Goal: Information Seeking & Learning: Learn about a topic

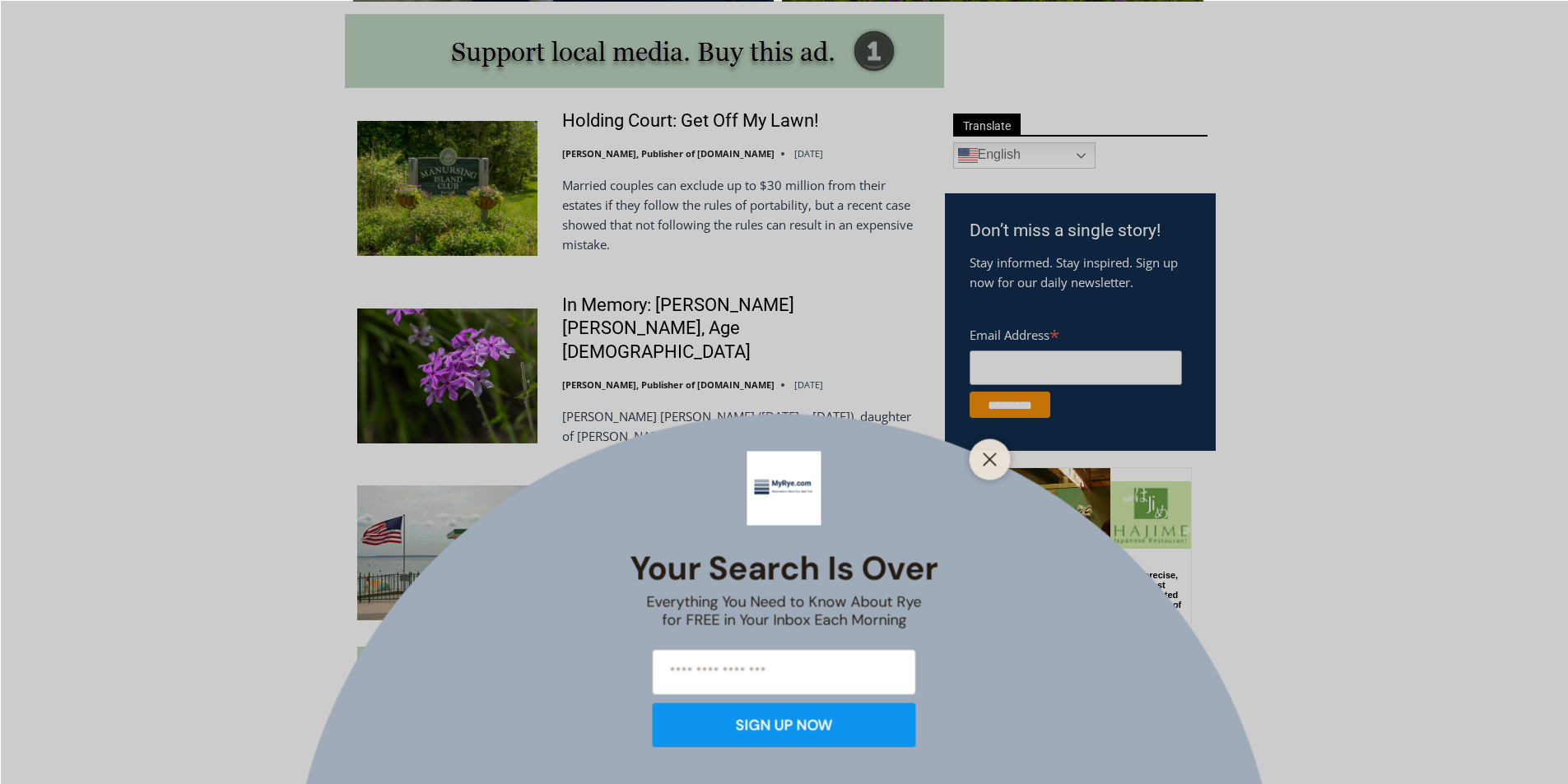
scroll to position [875, 0]
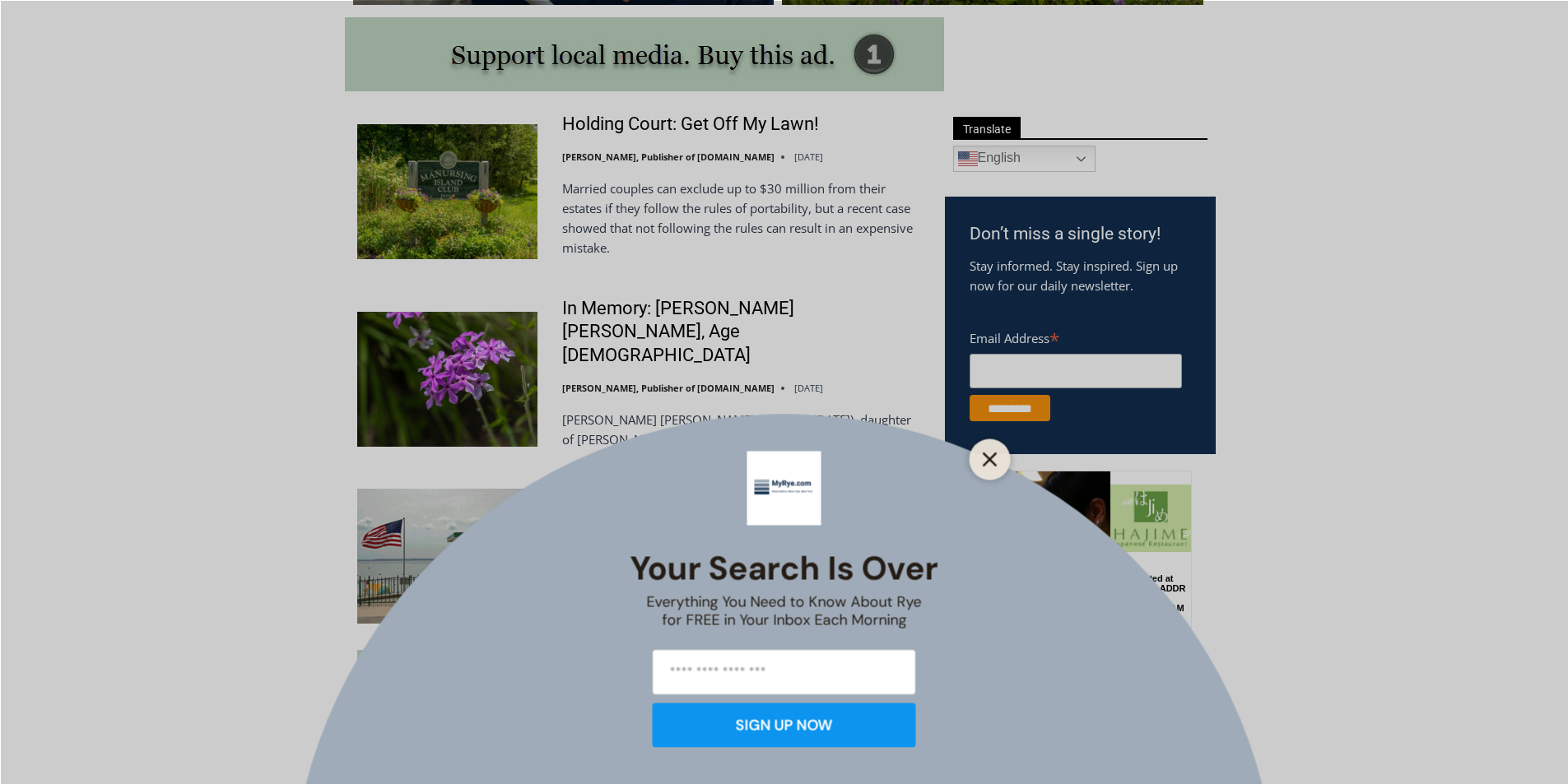
click at [990, 465] on icon "Close" at bounding box center [990, 459] width 15 height 15
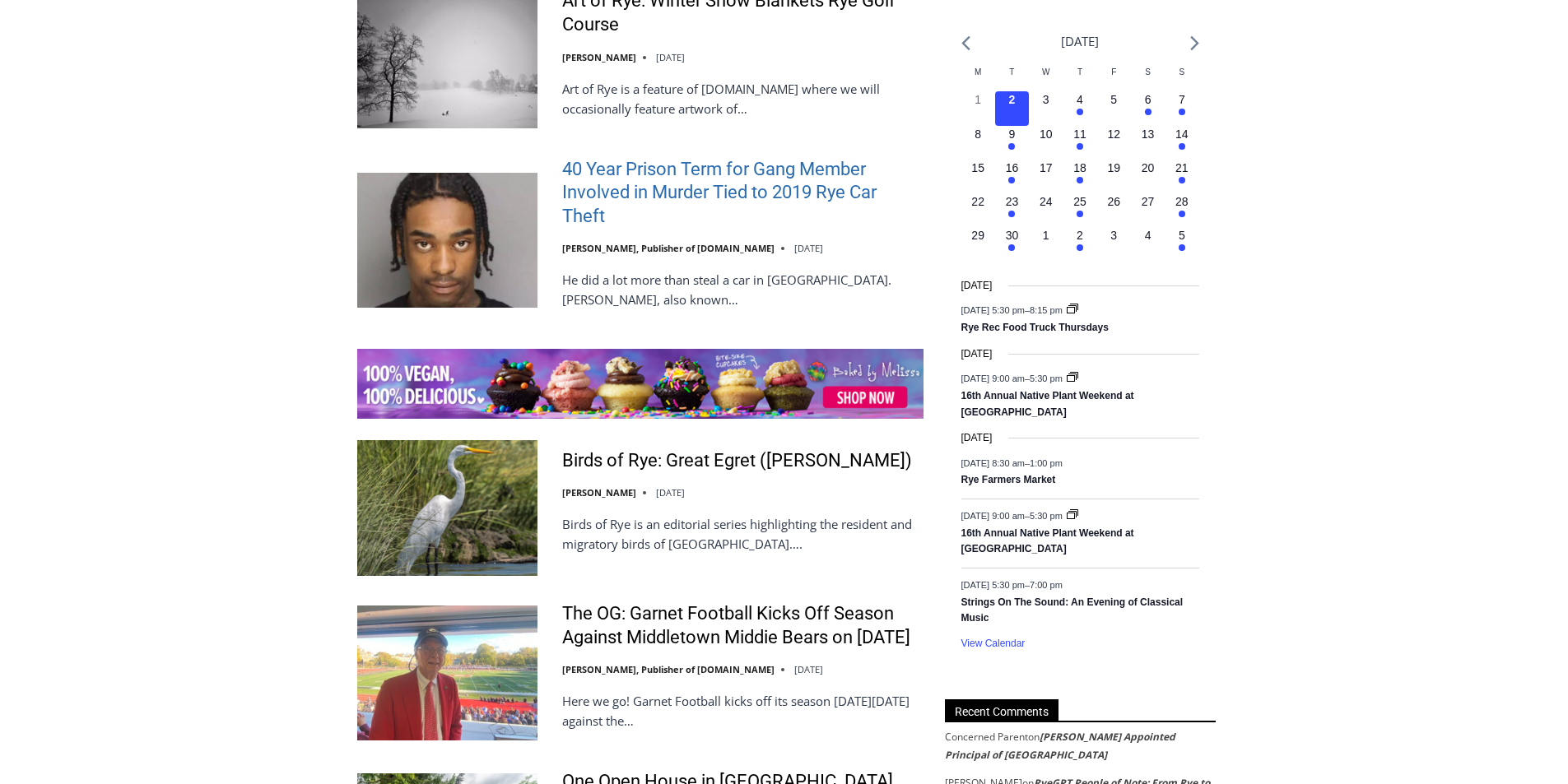
scroll to position [2521, 0]
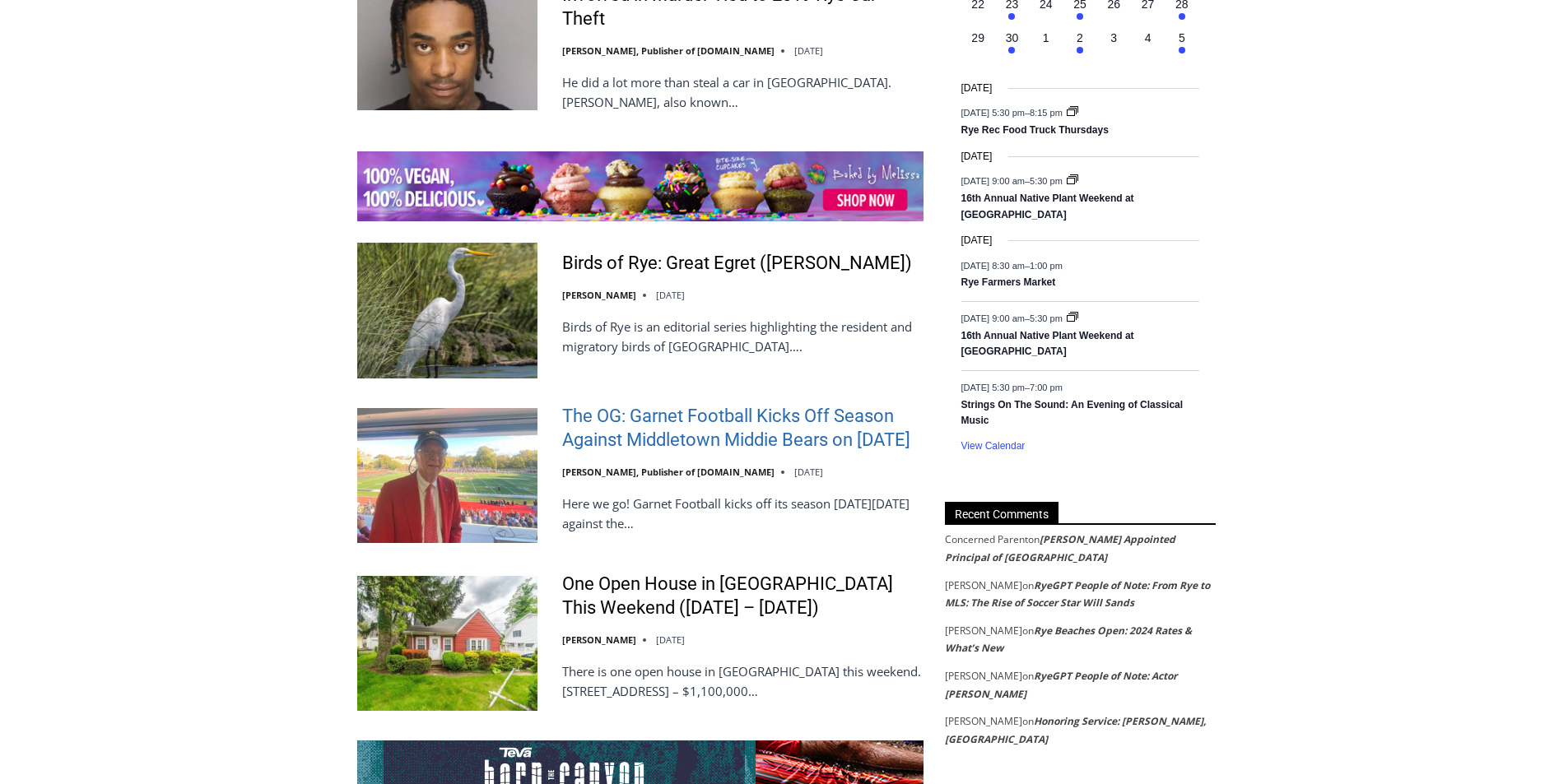
click at [756, 419] on link "The OG: Garnet Football Kicks Off Season Against Middletown Middie Bears on [DA…" at bounding box center [742, 428] width 361 height 47
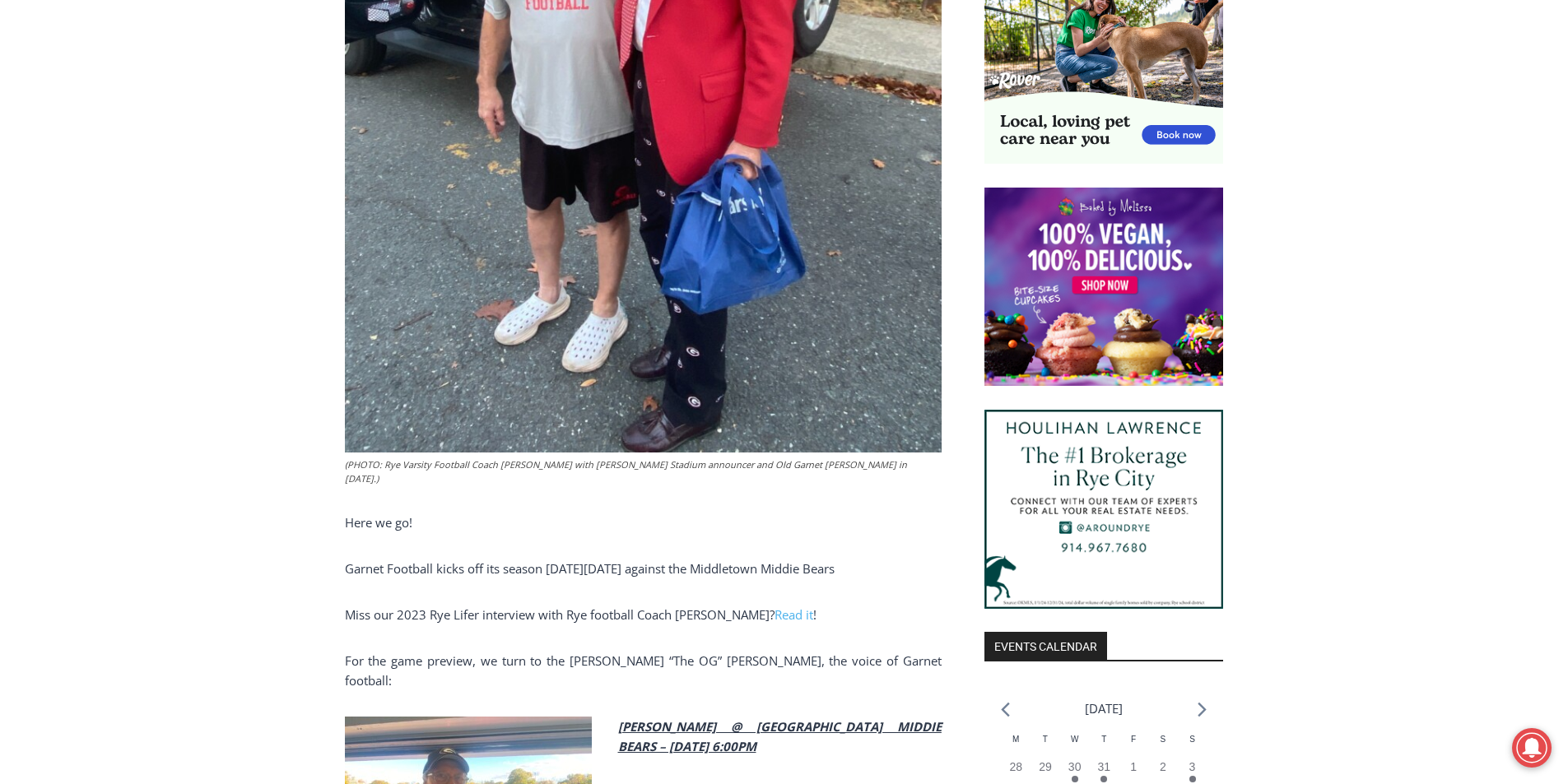
scroll to position [954, 0]
